Goal: Task Accomplishment & Management: Complete application form

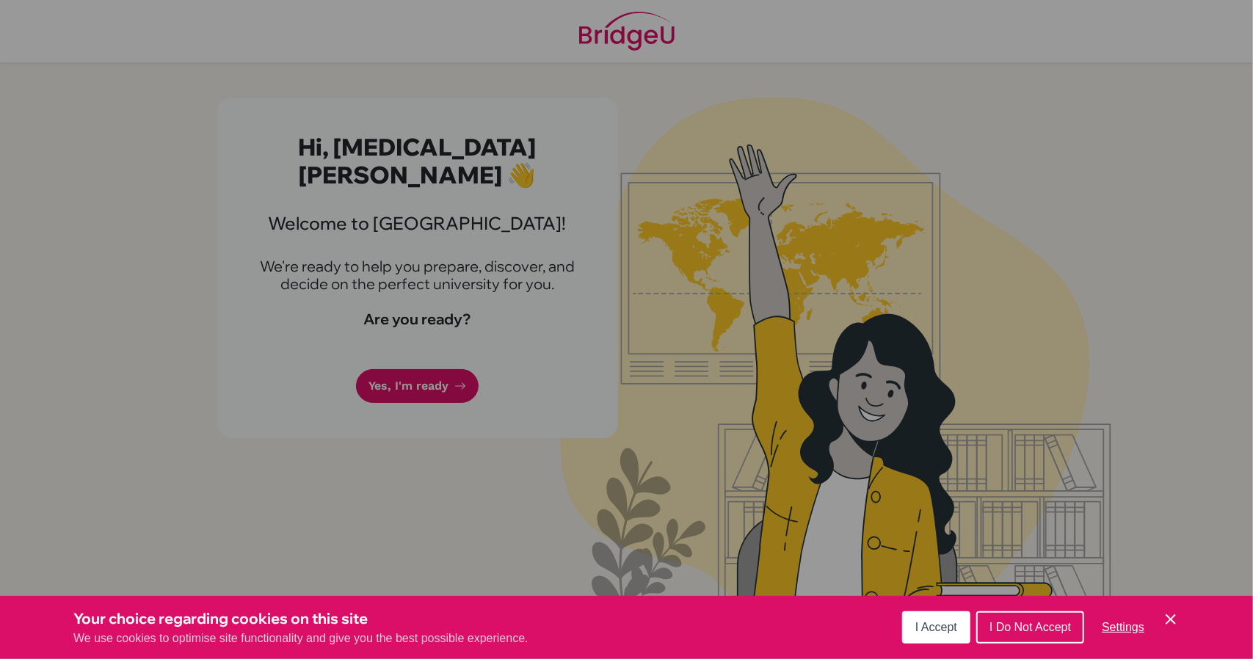
click at [935, 631] on span "I Accept" at bounding box center [937, 627] width 42 height 12
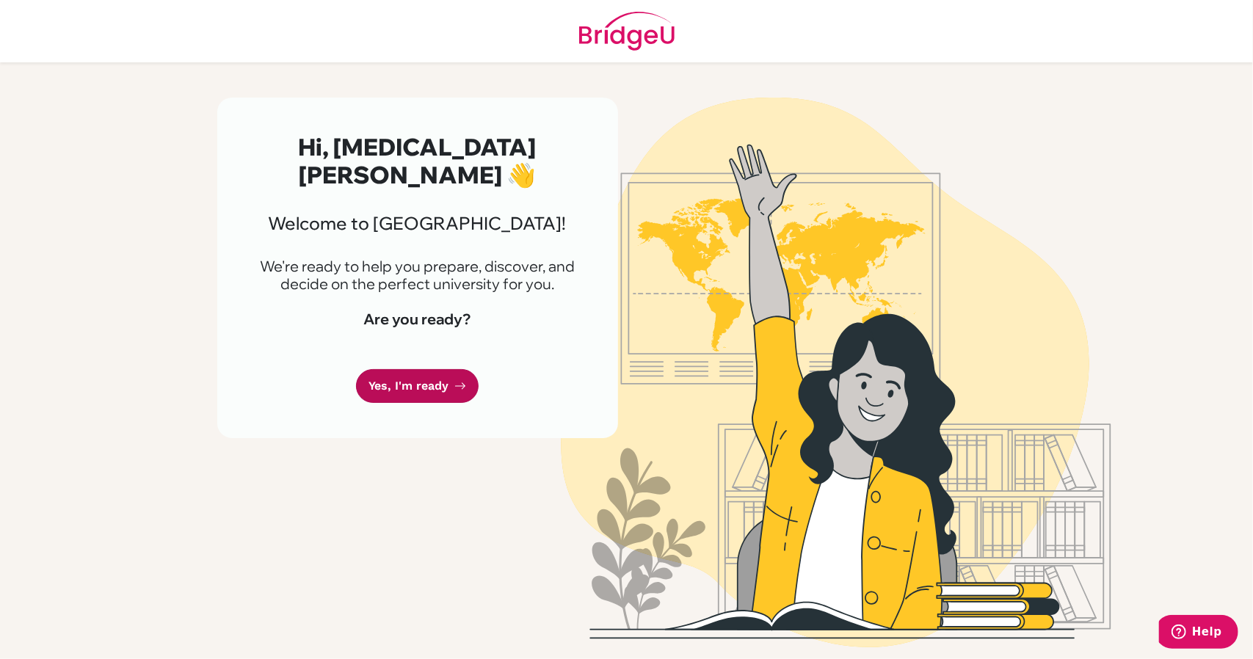
click at [439, 369] on link "Yes, I'm ready" at bounding box center [417, 386] width 123 height 35
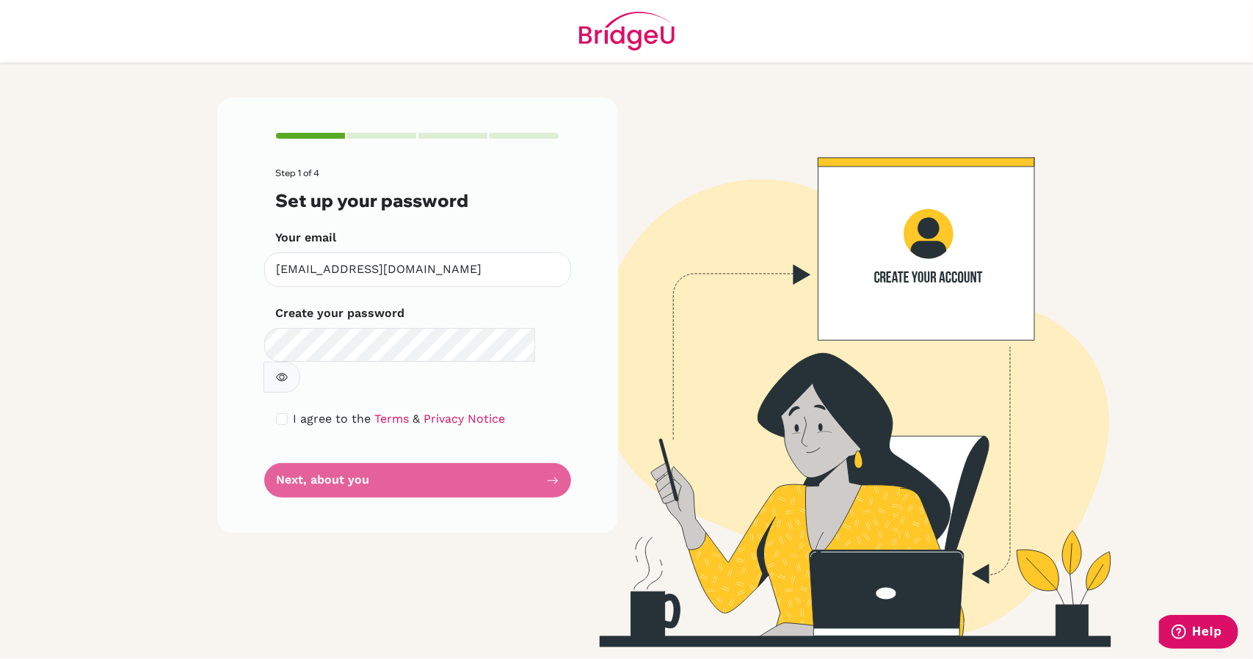
click at [275, 388] on div "Step 1 of 4 Set up your password Your email xuht.sthl@thschool.edu.vn Invalid e…" at bounding box center [417, 315] width 401 height 435
click at [276, 413] on input "checkbox" at bounding box center [282, 419] width 12 height 12
checkbox input "true"
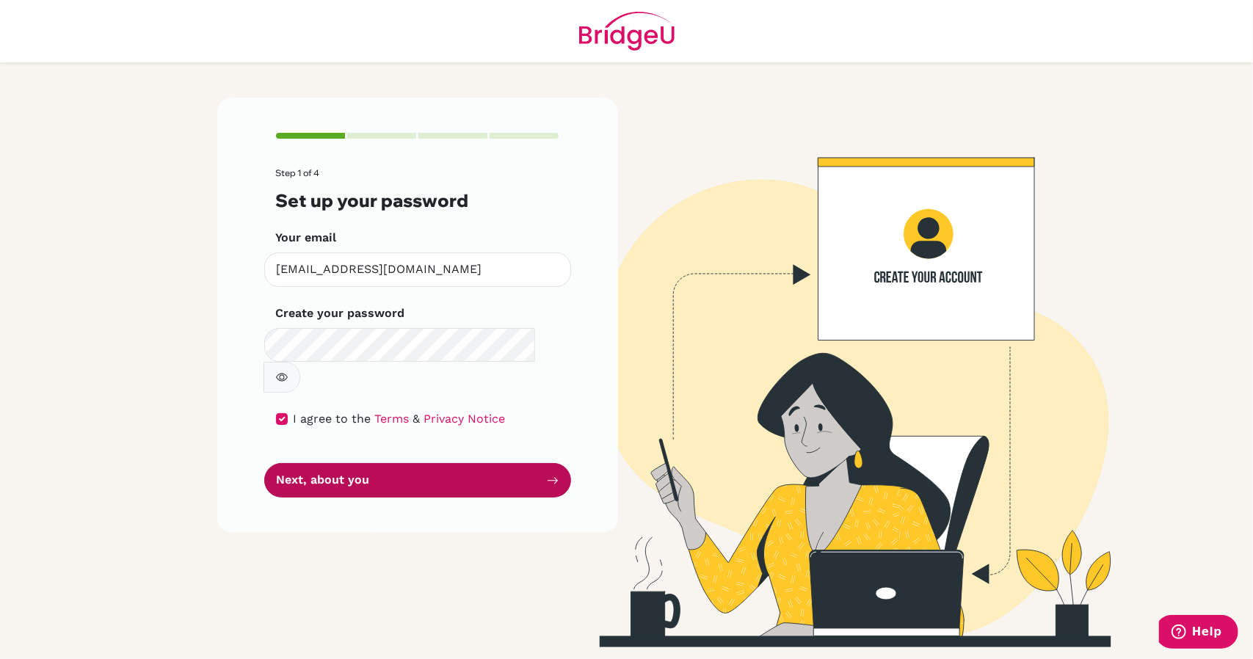
click at [345, 463] on button "Next, about you" at bounding box center [417, 480] width 307 height 35
